Goal: Communication & Community: Answer question/provide support

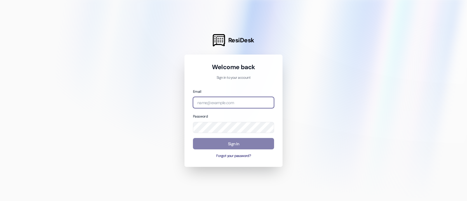
click at [225, 99] on input "email" at bounding box center [233, 102] width 81 height 11
type input "[EMAIL_ADDRESS][DOMAIN_NAME]"
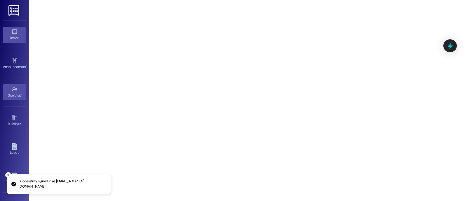
click at [9, 34] on link "Inbox" at bounding box center [14, 35] width 23 height 16
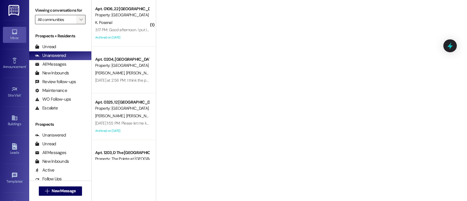
click at [76, 24] on button "" at bounding box center [80, 19] width 9 height 9
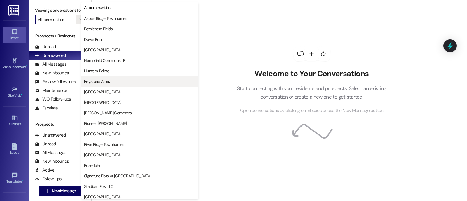
click at [118, 81] on span "Keystone Arms" at bounding box center [139, 81] width 111 height 6
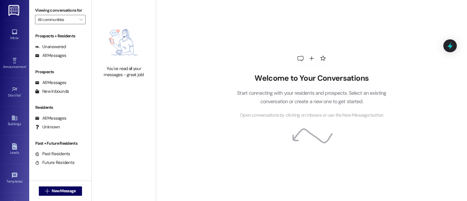
type input "Keystone Arms"
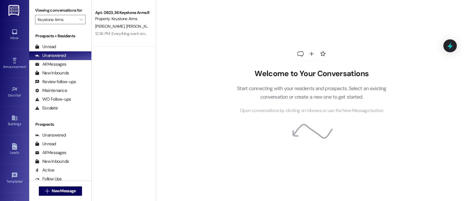
scroll to position [99, 0]
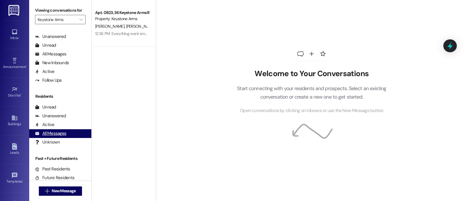
click at [62, 137] on div "All Messages" at bounding box center [50, 133] width 31 height 6
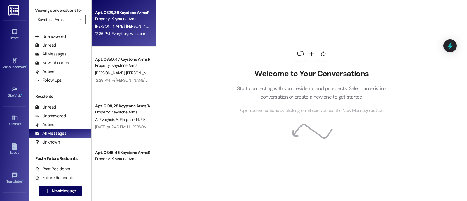
click at [130, 31] on div "12:36 PM: Everything went smoothly. Thank you! 12:36 PM: Everything went smooth…" at bounding box center [135, 33] width 80 height 5
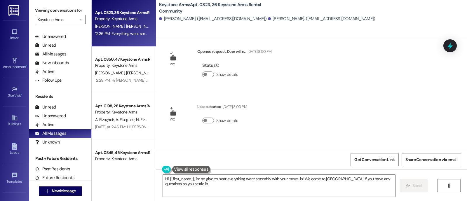
scroll to position [0, 0]
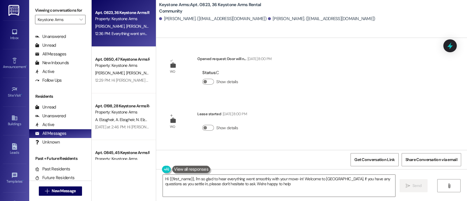
type textarea "Hi {{first_name}}, I'm so glad to hear everything went smoothly with your move-…"
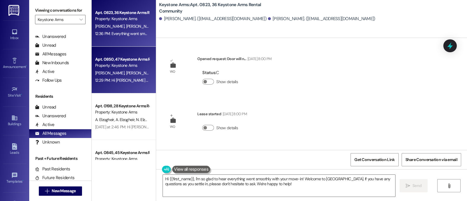
click at [115, 76] on div "[PERSON_NAME] [PERSON_NAME]" at bounding box center [122, 72] width 55 height 7
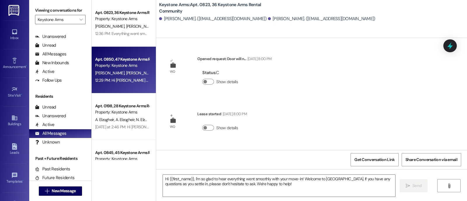
type textarea "Fetching suggested responses. Please feel free to read through the conversation…"
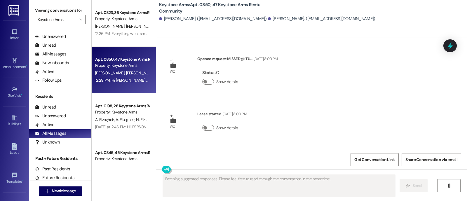
scroll to position [49, 0]
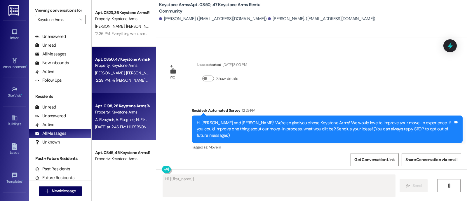
click at [108, 124] on div "[DATE] at 2:46 PM: Hi [PERSON_NAME], [PERSON_NAME] and [PERSON_NAME]! We're so …" at bounding box center [122, 126] width 55 height 7
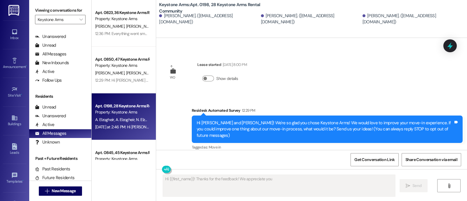
scroll to position [0, 0]
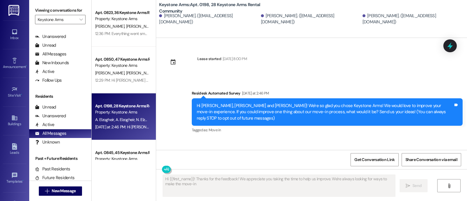
type textarea "Hi {{first_name}}! Thanks for the feedback! We appreciate you taking the time t…"
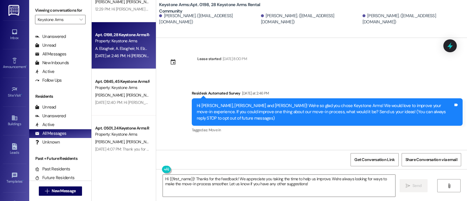
scroll to position [72, 0]
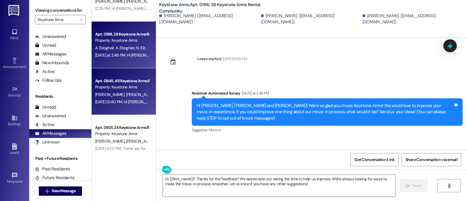
click at [101, 94] on span "[PERSON_NAME]" at bounding box center [110, 94] width 31 height 5
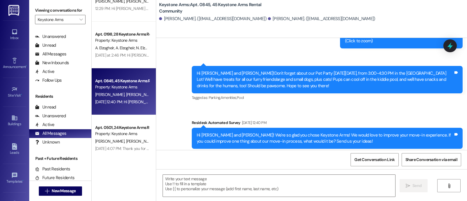
scroll to position [118, 0]
